Goal: Transaction & Acquisition: Purchase product/service

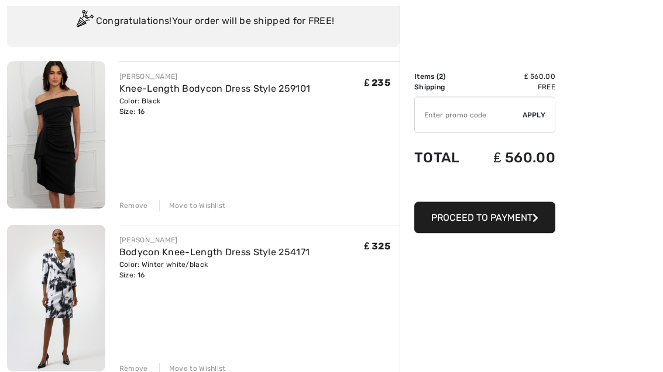
scroll to position [92, 0]
click at [177, 256] on link "Bodycon Knee-Length Dress Style 254171" at bounding box center [214, 252] width 190 height 11
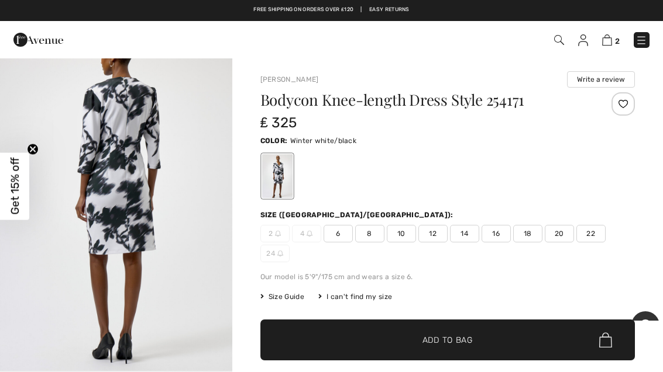
click at [603, 37] on img at bounding box center [607, 40] width 10 height 11
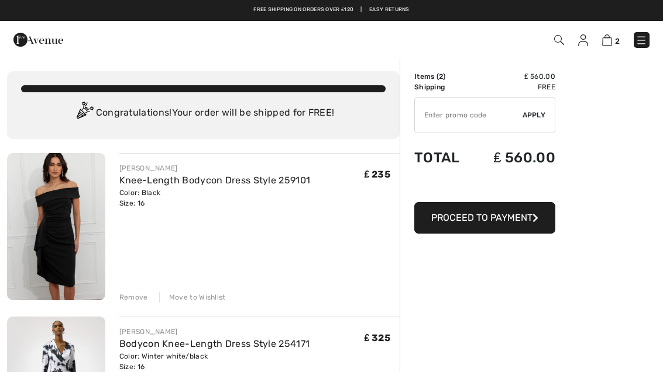
click at [609, 44] on img at bounding box center [607, 40] width 10 height 11
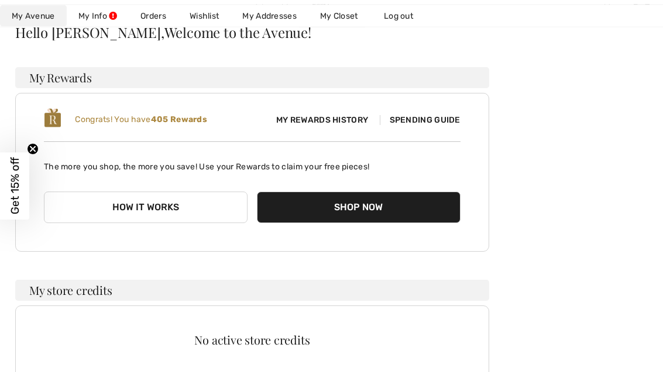
scroll to position [106, 0]
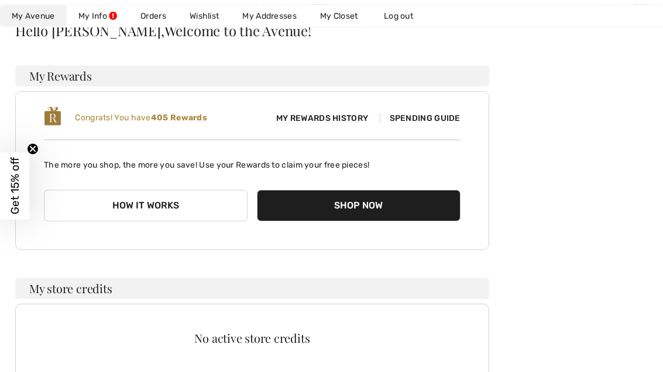
click at [162, 201] on button "How it works" at bounding box center [145, 207] width 203 height 32
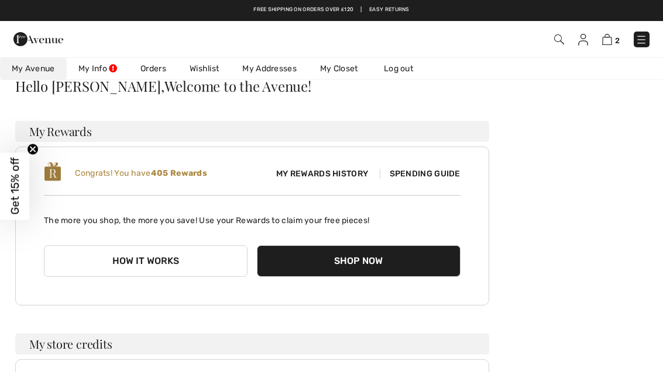
scroll to position [50, 0]
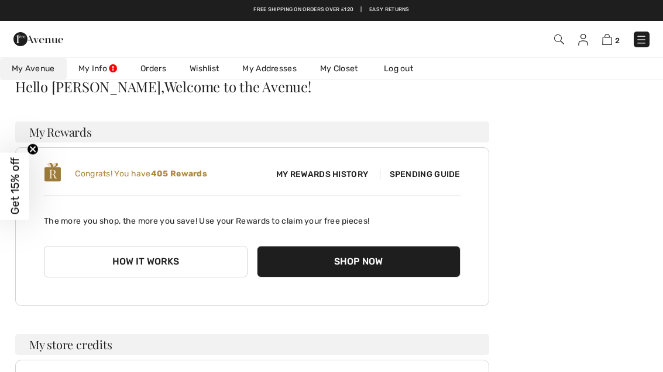
click at [334, 173] on span "My Rewards History" at bounding box center [322, 174] width 111 height 12
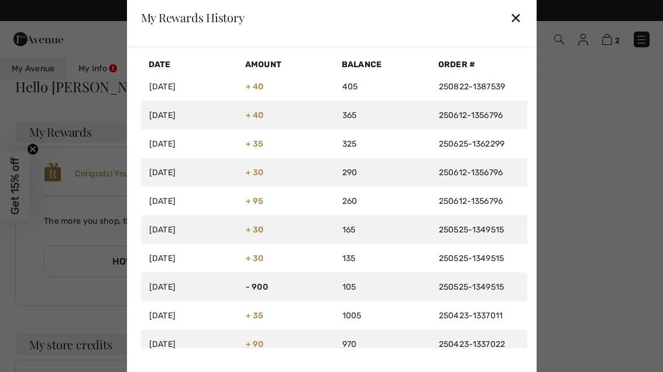
scroll to position [0, 0]
click at [520, 16] on div "✕" at bounding box center [515, 17] width 12 height 25
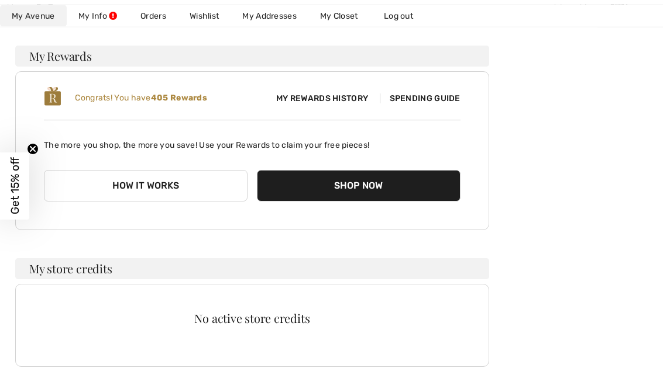
scroll to position [126, 0]
click at [432, 102] on span "Spending Guide" at bounding box center [420, 99] width 81 height 10
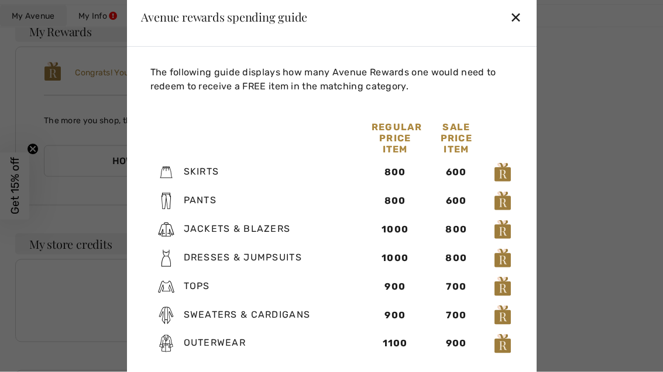
scroll to position [150, 0]
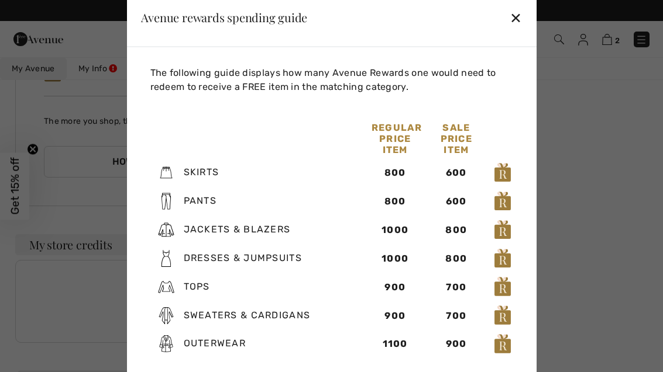
click at [519, 30] on div "✕" at bounding box center [515, 17] width 12 height 25
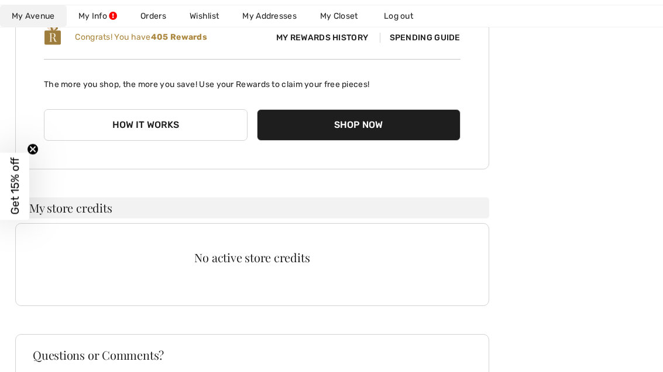
scroll to position [188, 0]
click at [582, 77] on div "Hello beverlie, Welcome to the Avenue! My Rewards Congrats! You have 405 Reward…" at bounding box center [331, 265] width 634 height 651
click at [620, 50] on div "Hello beverlie, Welcome to the Avenue! My Rewards Congrats! You have 405 Reward…" at bounding box center [331, 265] width 634 height 651
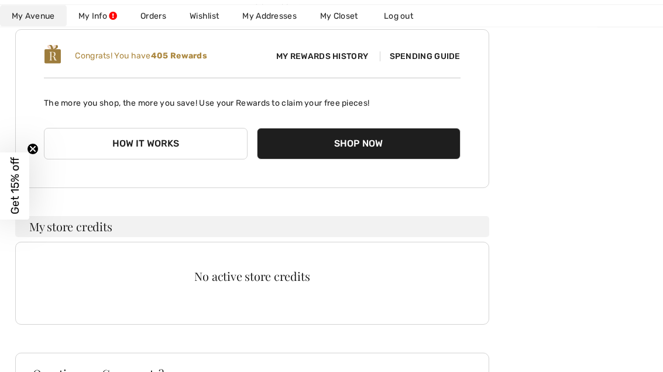
scroll to position [0, 0]
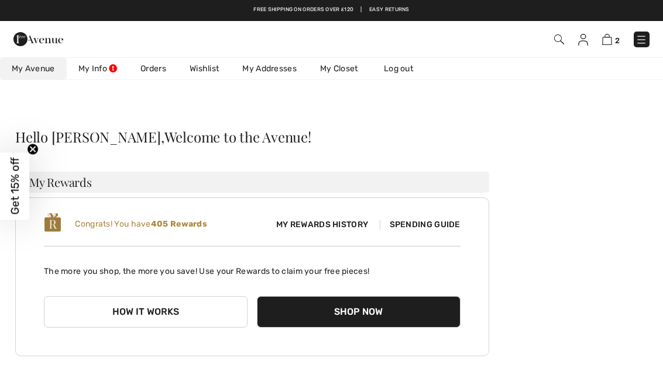
click at [610, 42] on img at bounding box center [607, 39] width 10 height 11
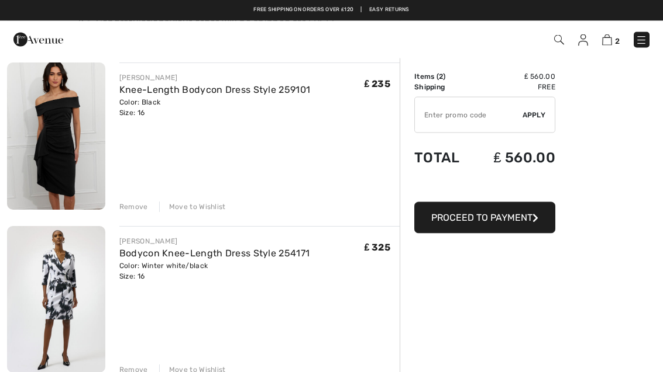
scroll to position [78, 0]
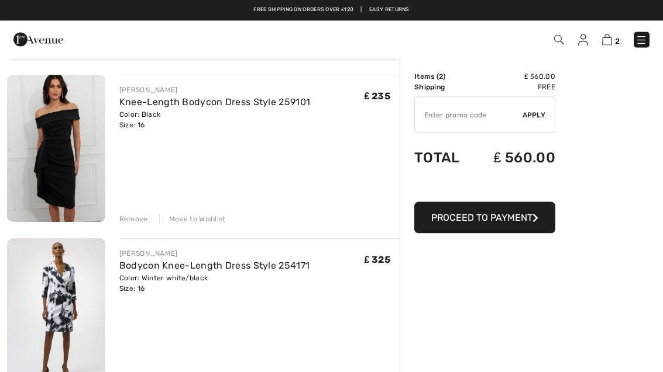
click at [492, 216] on span "Proceed to Payment" at bounding box center [481, 217] width 101 height 11
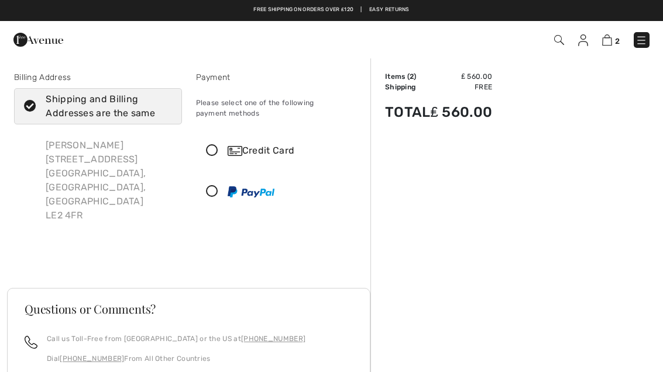
click at [217, 148] on icon at bounding box center [211, 151] width 31 height 12
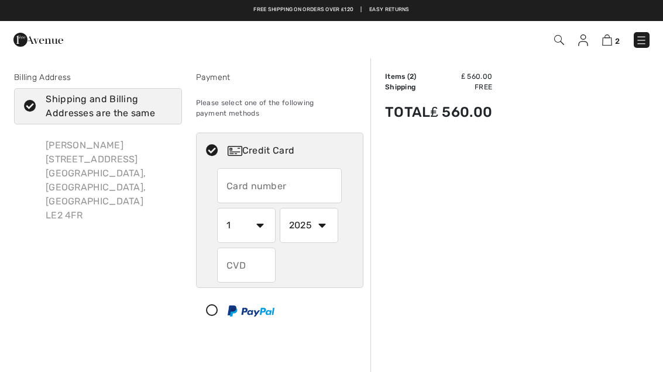
click at [311, 183] on input "text" at bounding box center [279, 185] width 125 height 35
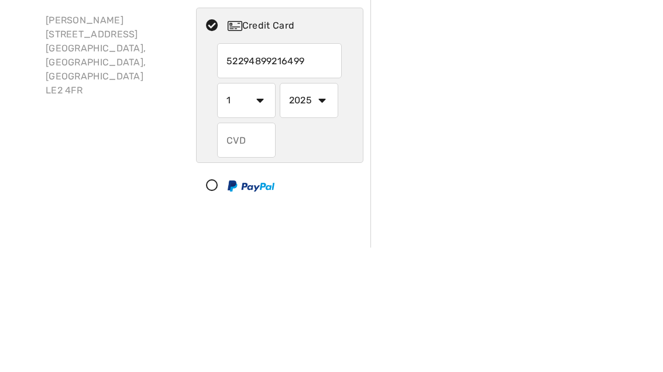
type input "5229489921649991"
select select "4"
select select "2030"
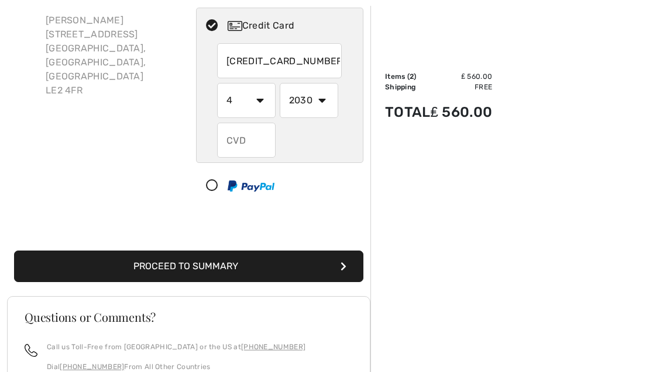
click at [249, 146] on input "text" at bounding box center [246, 140] width 58 height 35
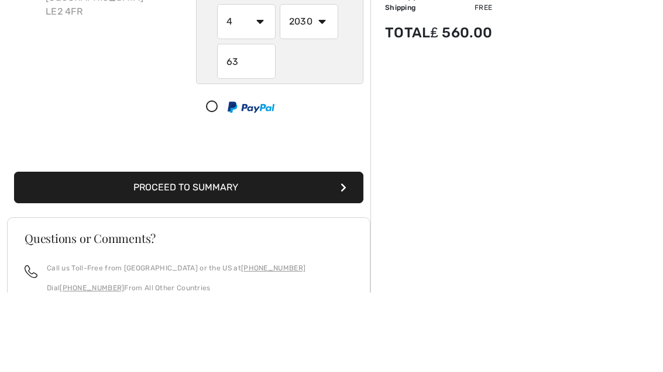
type input "6"
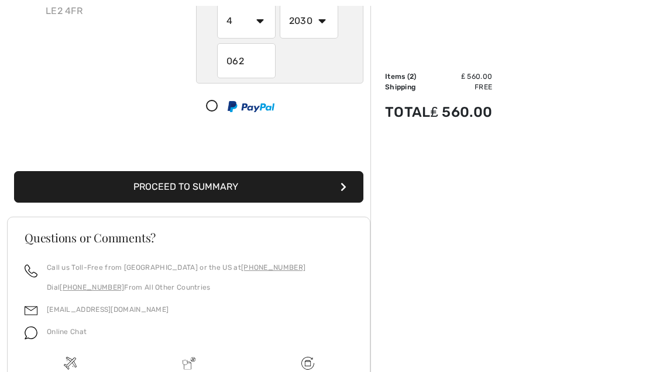
type input "062"
click at [259, 185] on button "Proceed to Summary" at bounding box center [188, 187] width 349 height 32
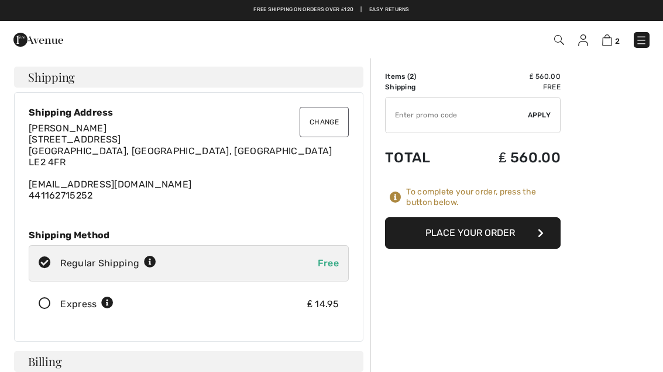
click at [501, 232] on button "Place Your Order" at bounding box center [472, 234] width 175 height 32
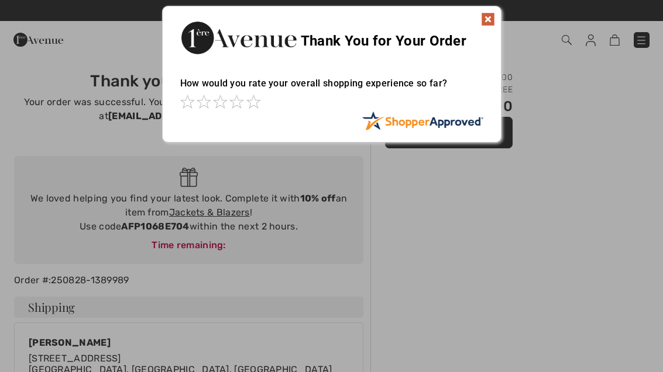
click at [492, 16] on img at bounding box center [488, 19] width 14 height 14
